Goal: Navigation & Orientation: Find specific page/section

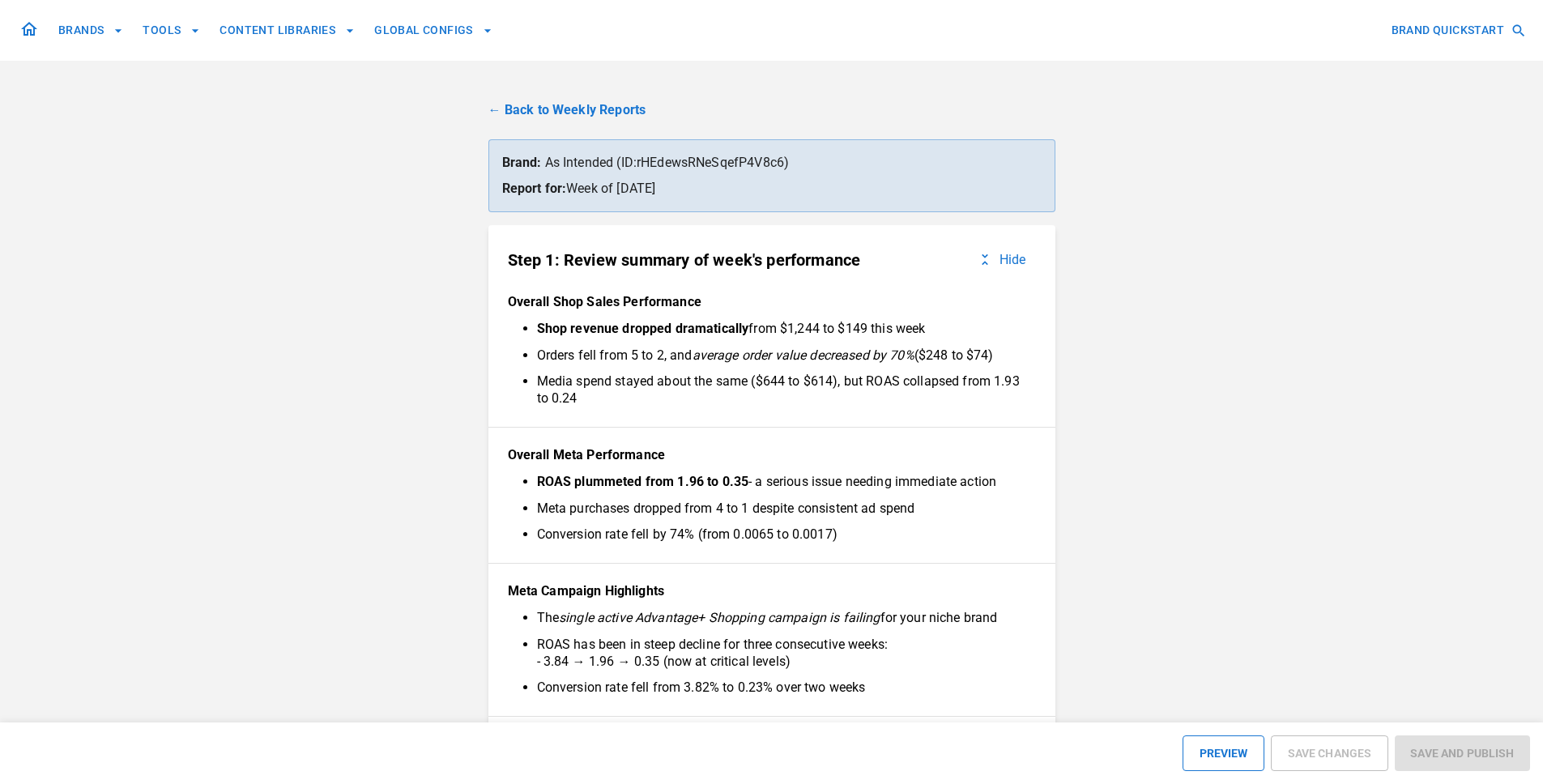
click at [634, 112] on link "← Back to Weekly Reports" at bounding box center [772, 110] width 567 height 19
